Goal: Task Accomplishment & Management: Use online tool/utility

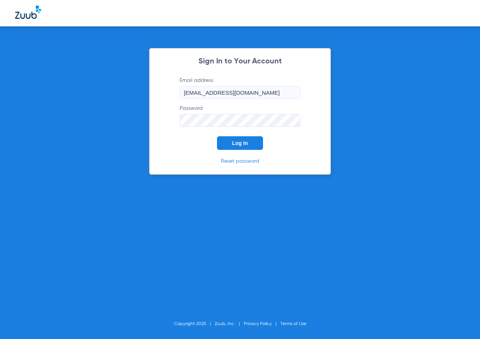
click at [244, 144] on span "Log In" at bounding box center [240, 143] width 16 height 6
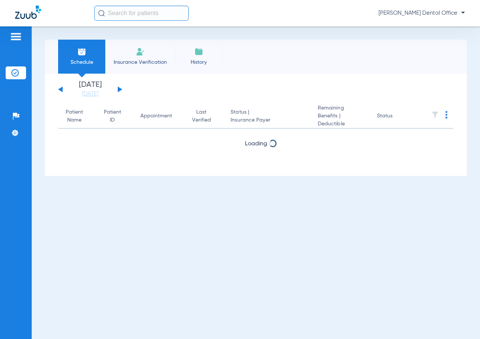
click at [123, 10] on input "text" at bounding box center [141, 13] width 94 height 15
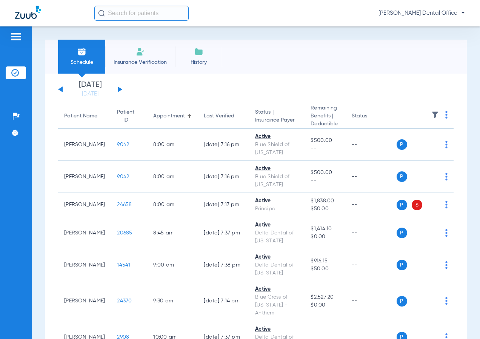
click at [125, 12] on input "text" at bounding box center [141, 13] width 94 height 15
drag, startPoint x: 134, startPoint y: 23, endPoint x: 108, endPoint y: 17, distance: 26.4
click at [134, 22] on div "[PERSON_NAME] Dental Office" at bounding box center [240, 13] width 480 height 26
click at [131, 14] on input "text" at bounding box center [141, 13] width 94 height 15
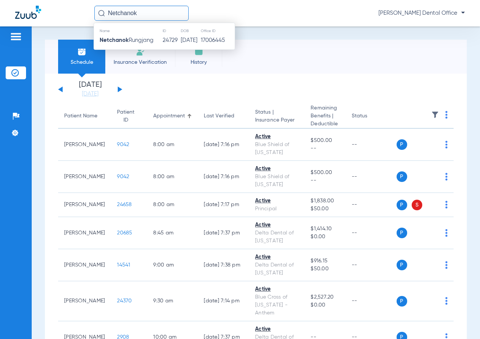
type input "Netchanok"
click at [141, 45] on td "Netchanok Rungjang" at bounding box center [128, 40] width 68 height 11
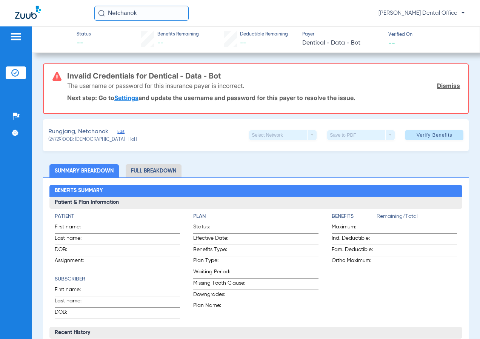
click at [450, 86] on link "Dismiss" at bounding box center [448, 86] width 23 height 8
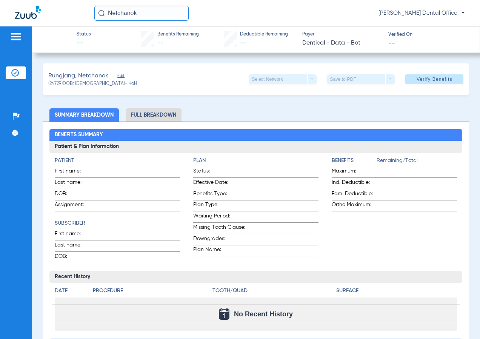
click at [119, 75] on span "Edit" at bounding box center [120, 76] width 7 height 7
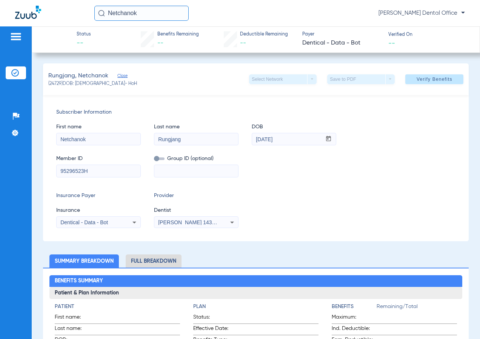
click at [413, 75] on span at bounding box center [434, 79] width 58 height 18
